Goal: Task Accomplishment & Management: Complete application form

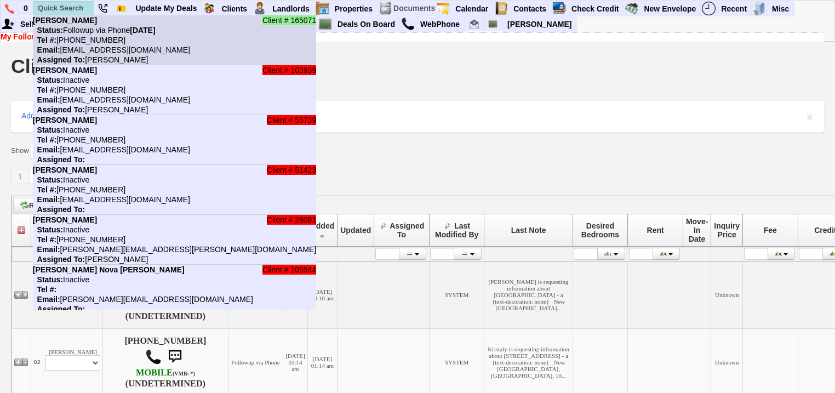
click at [52, 30] on b "Status:" at bounding box center [50, 30] width 26 height 9
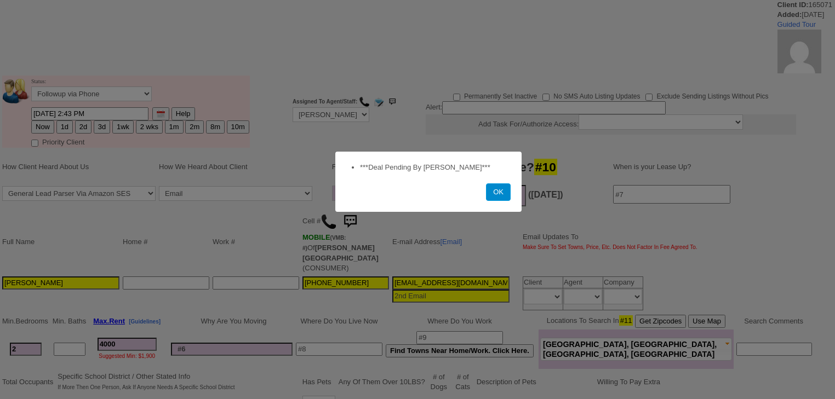
click at [499, 193] on button "OK" at bounding box center [498, 193] width 25 height 18
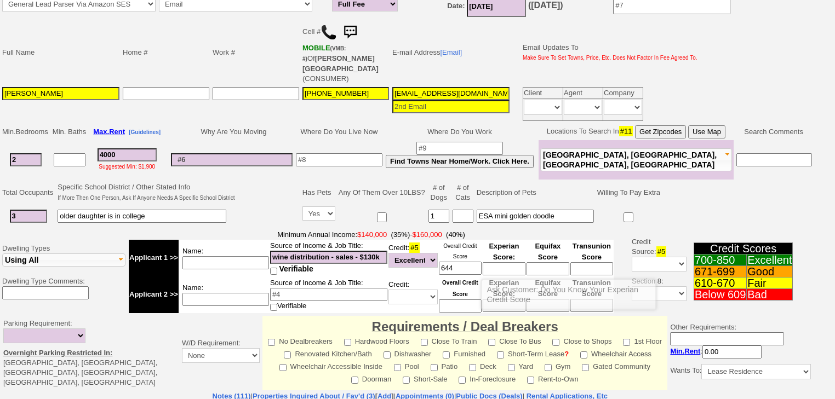
scroll to position [307, 0]
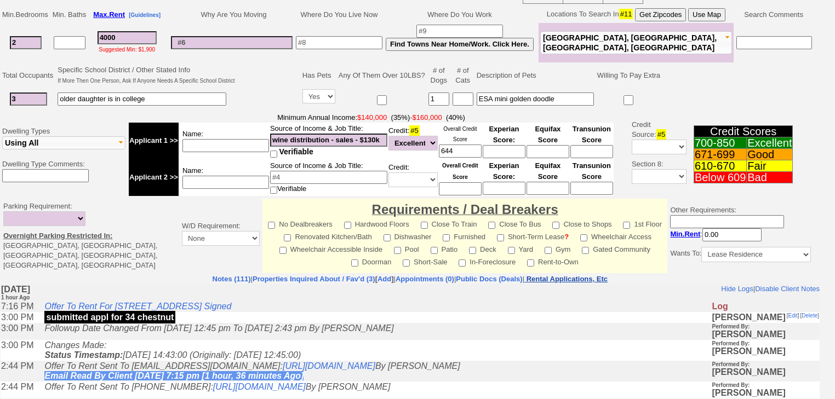
click at [592, 275] on nobr "Rental Applications, Etc" at bounding box center [567, 279] width 81 height 8
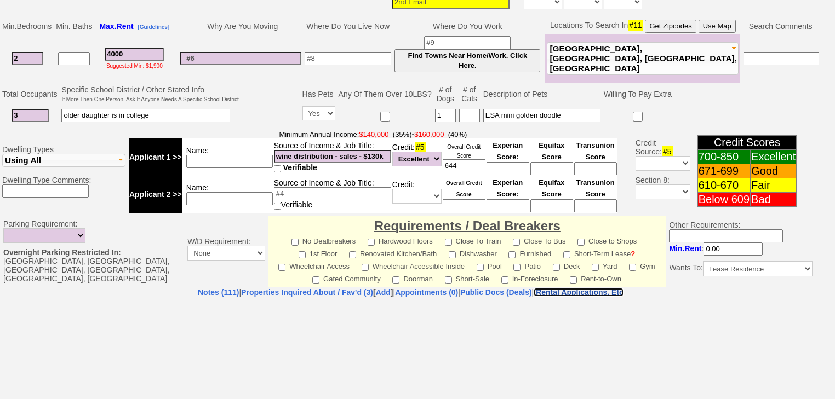
select select "100"
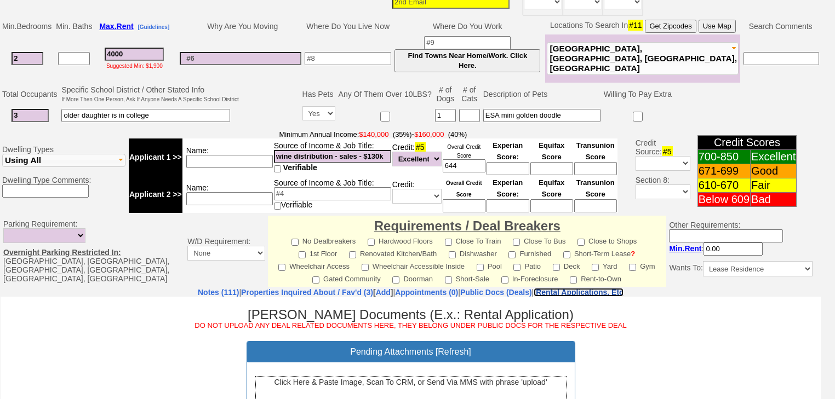
scroll to position [485, 0]
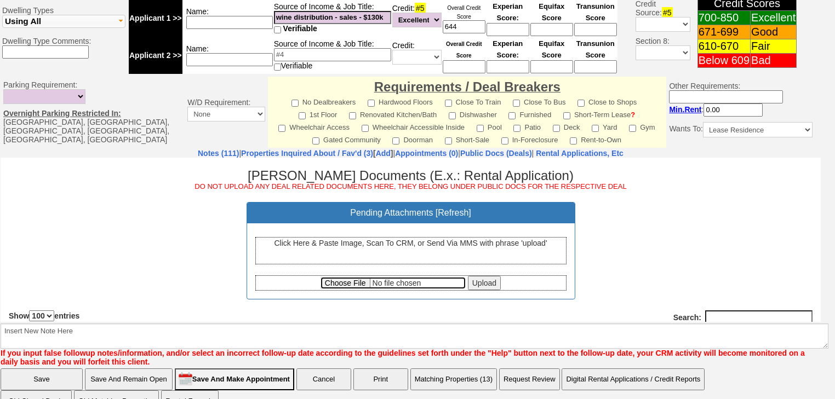
click at [353, 283] on input "file" at bounding box center [393, 283] width 145 height 12
type input "C:\fakepath\Offer to Rent.pdf"
click at [470, 281] on input "Upload" at bounding box center [484, 283] width 33 height 14
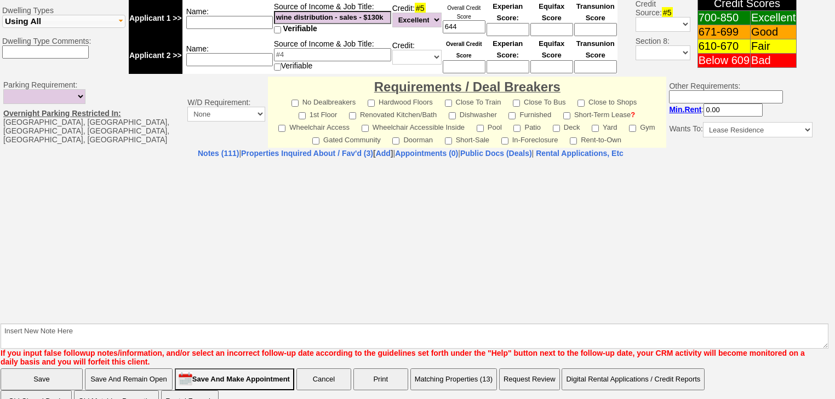
select select "100"
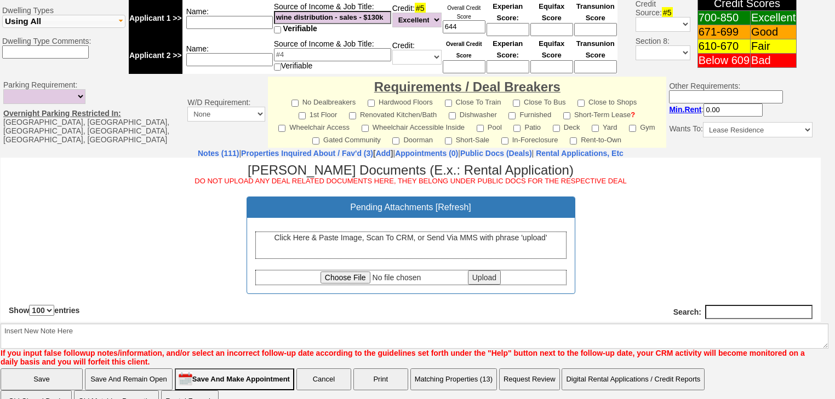
scroll to position [132, 0]
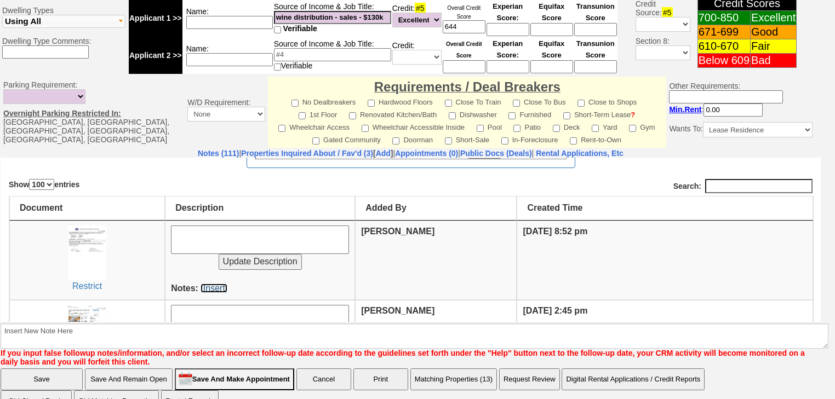
click at [216, 286] on link "[Insert]" at bounding box center [214, 287] width 27 height 9
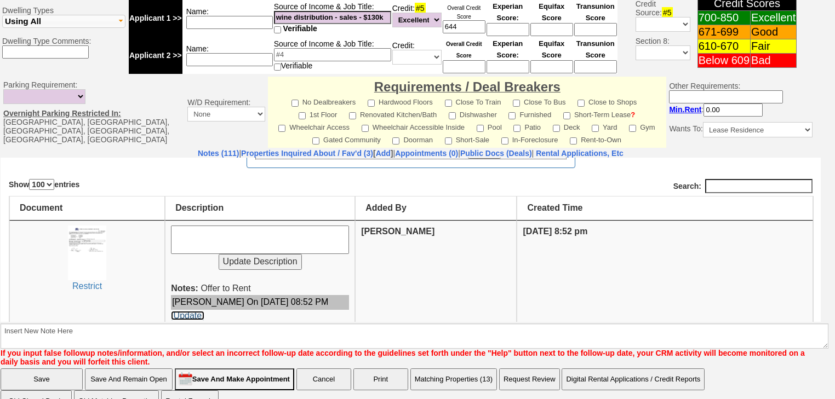
drag, startPoint x: 195, startPoint y: 308, endPoint x: 379, endPoint y: 180, distance: 224.8
click at [195, 311] on link "[Update]" at bounding box center [187, 315] width 33 height 9
